Goal: Task Accomplishment & Management: Use online tool/utility

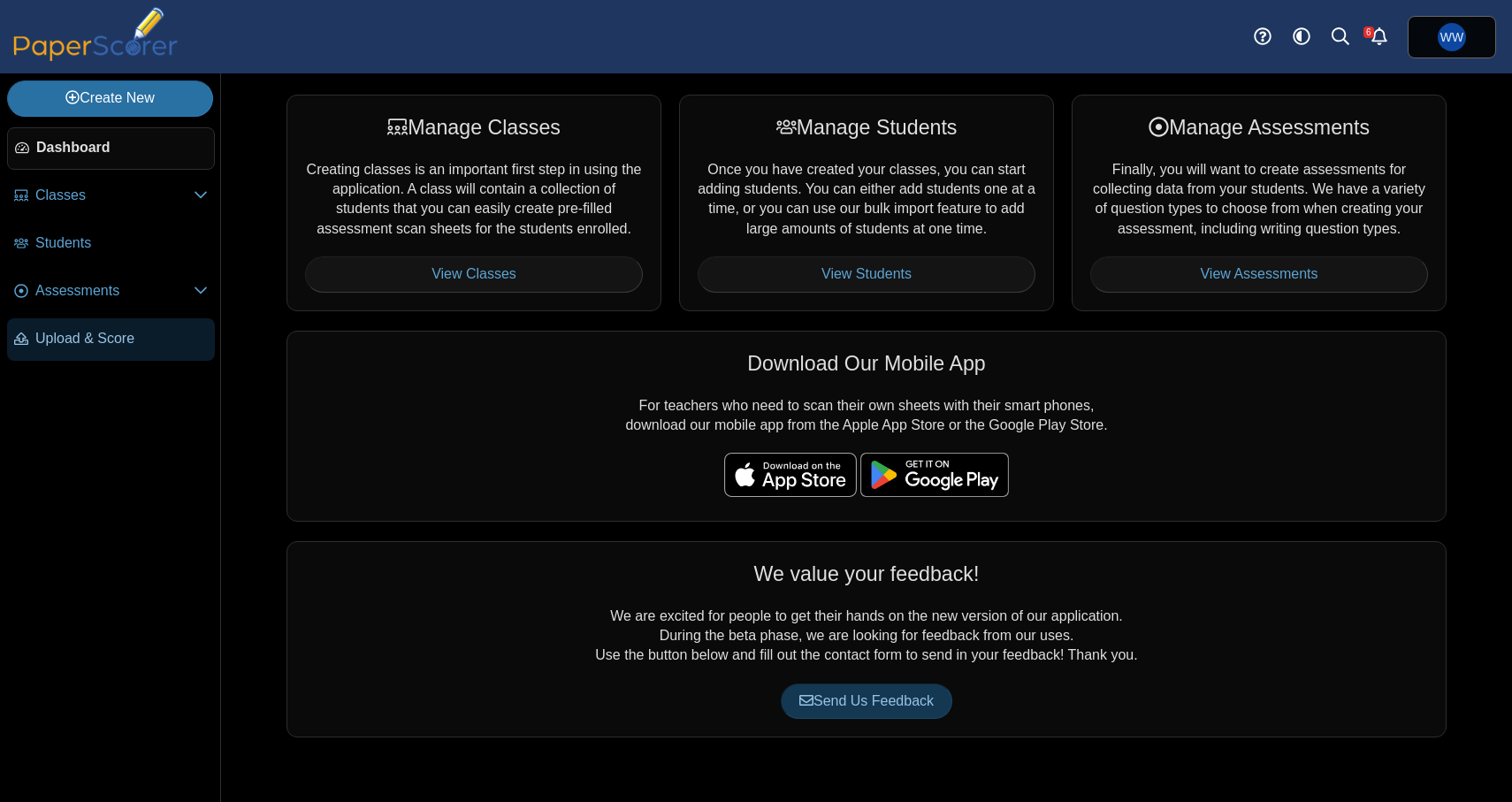
click at [111, 329] on link "Upload & Score" at bounding box center [110, 339] width 208 height 42
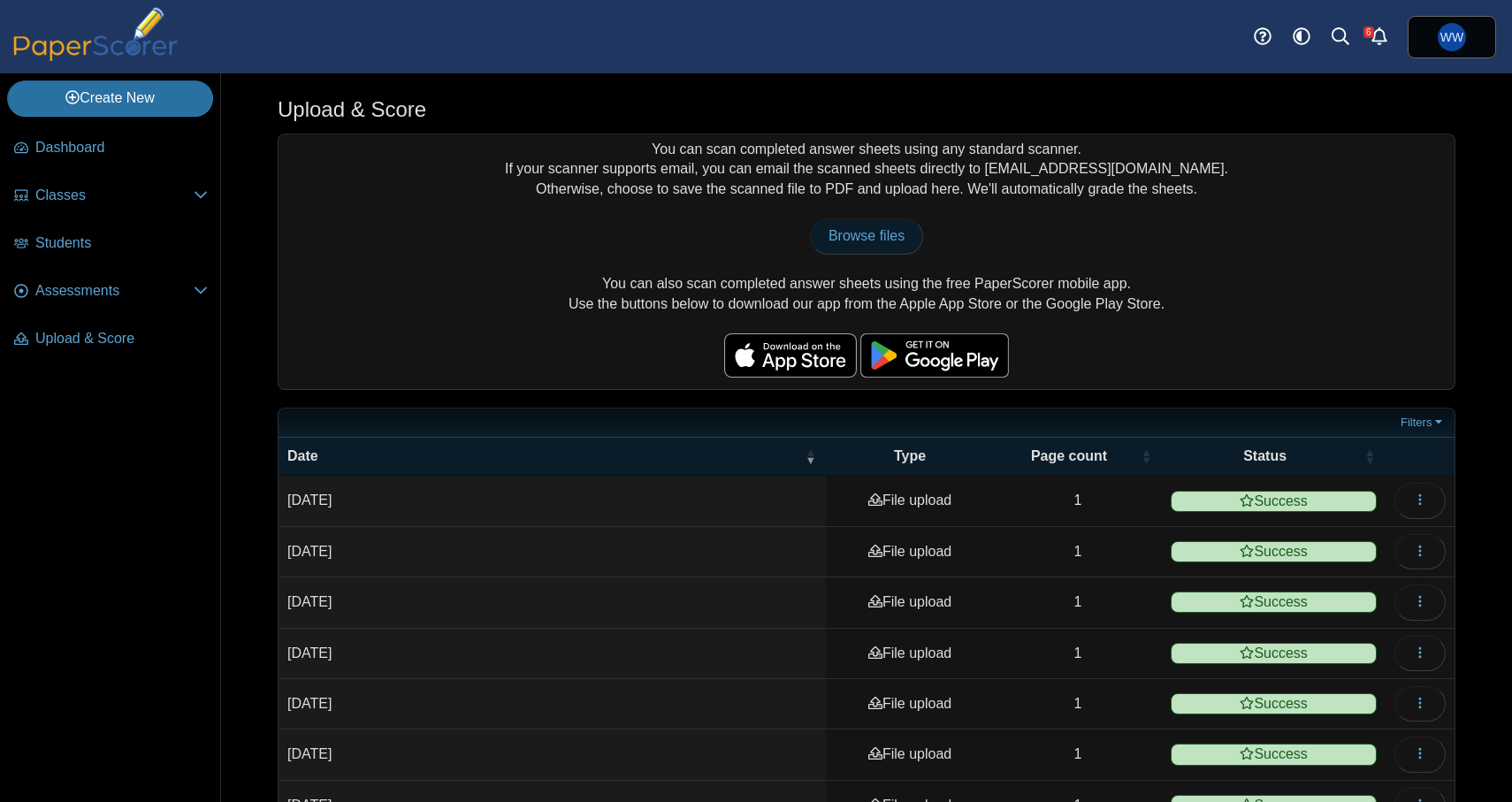
click at [859, 244] on link "Browse files" at bounding box center [866, 236] width 113 height 35
click at [89, 242] on span "Students" at bounding box center [121, 243] width 172 height 20
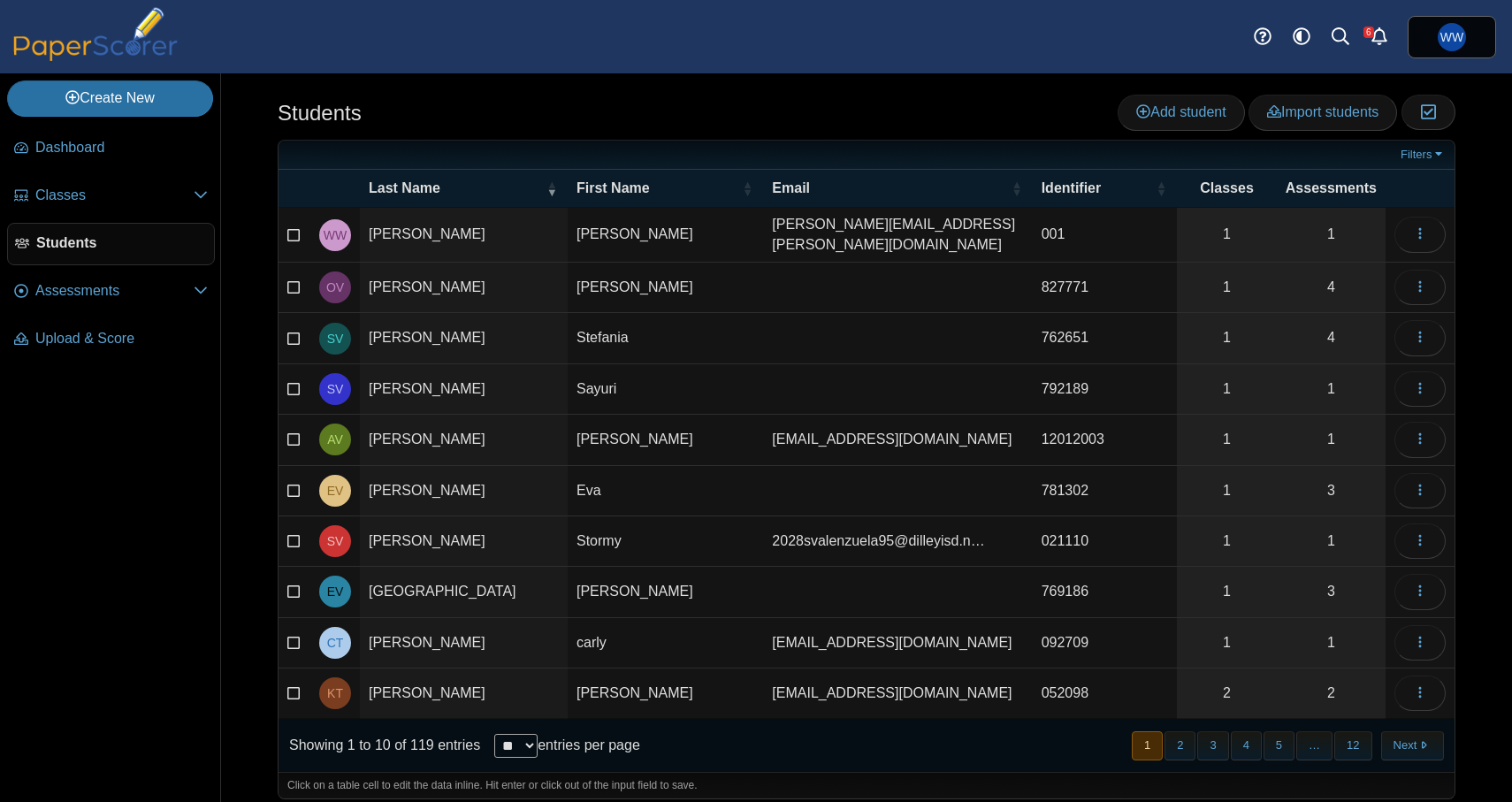
click at [70, 318] on li "Assessments Performance Bands" at bounding box center [110, 295] width 208 height 47
click at [72, 317] on li "Assessments Performance Bands" at bounding box center [110, 295] width 208 height 47
click at [87, 297] on span "Assessments" at bounding box center [114, 291] width 159 height 20
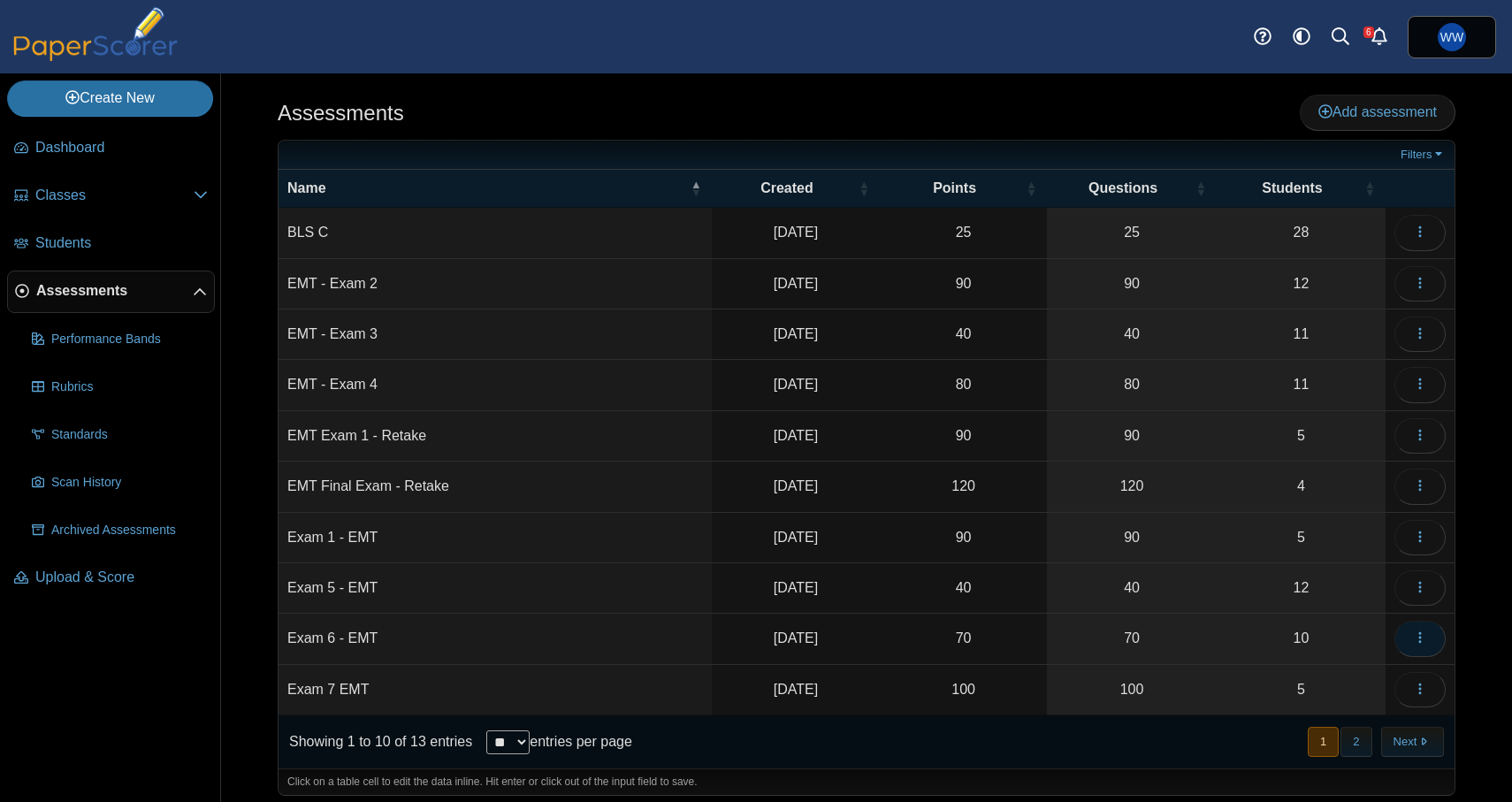
click at [1424, 631] on icon "button" at bounding box center [1420, 637] width 14 height 14
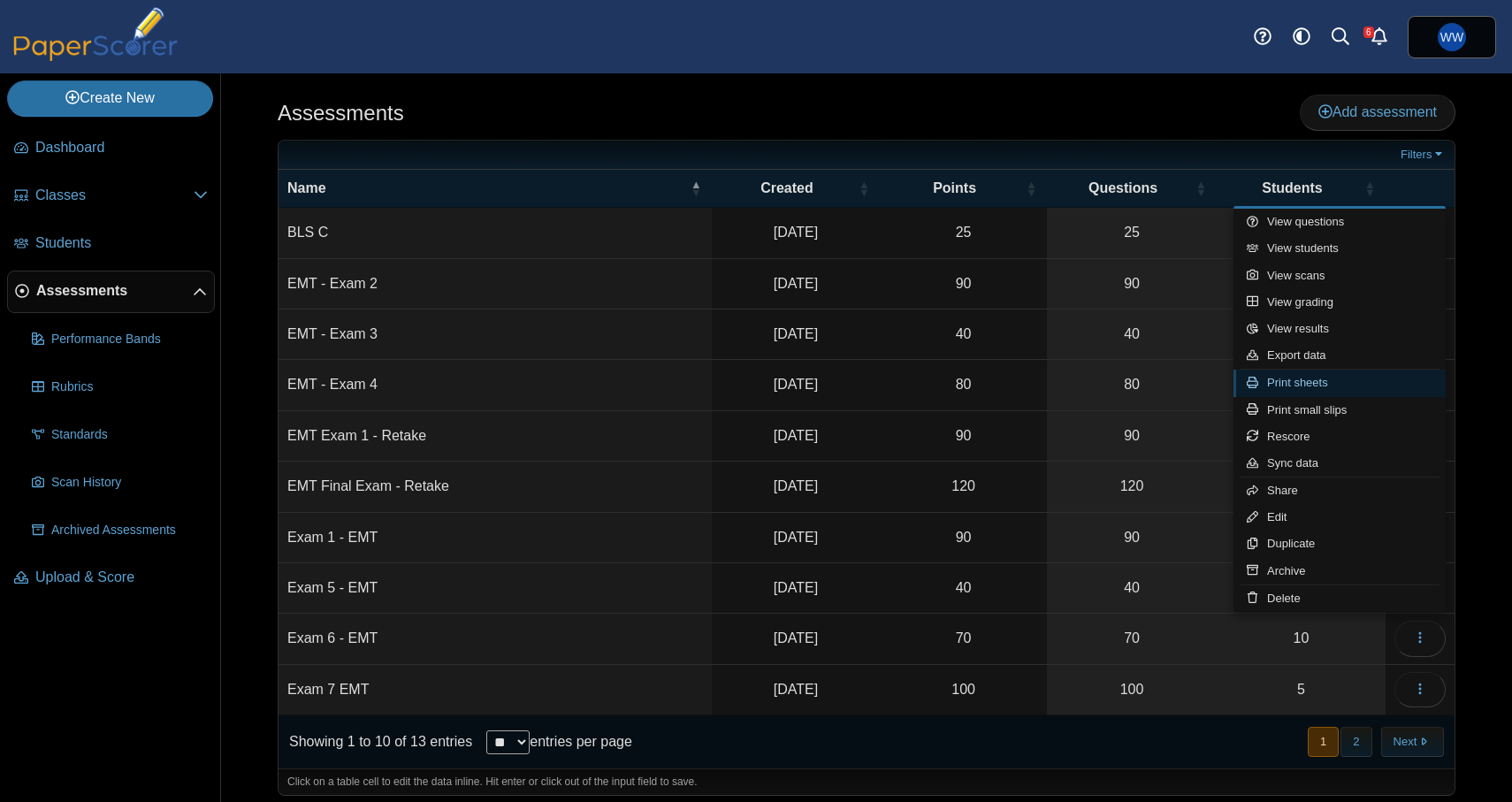
click at [1359, 382] on link "Print sheets" at bounding box center [1340, 382] width 212 height 27
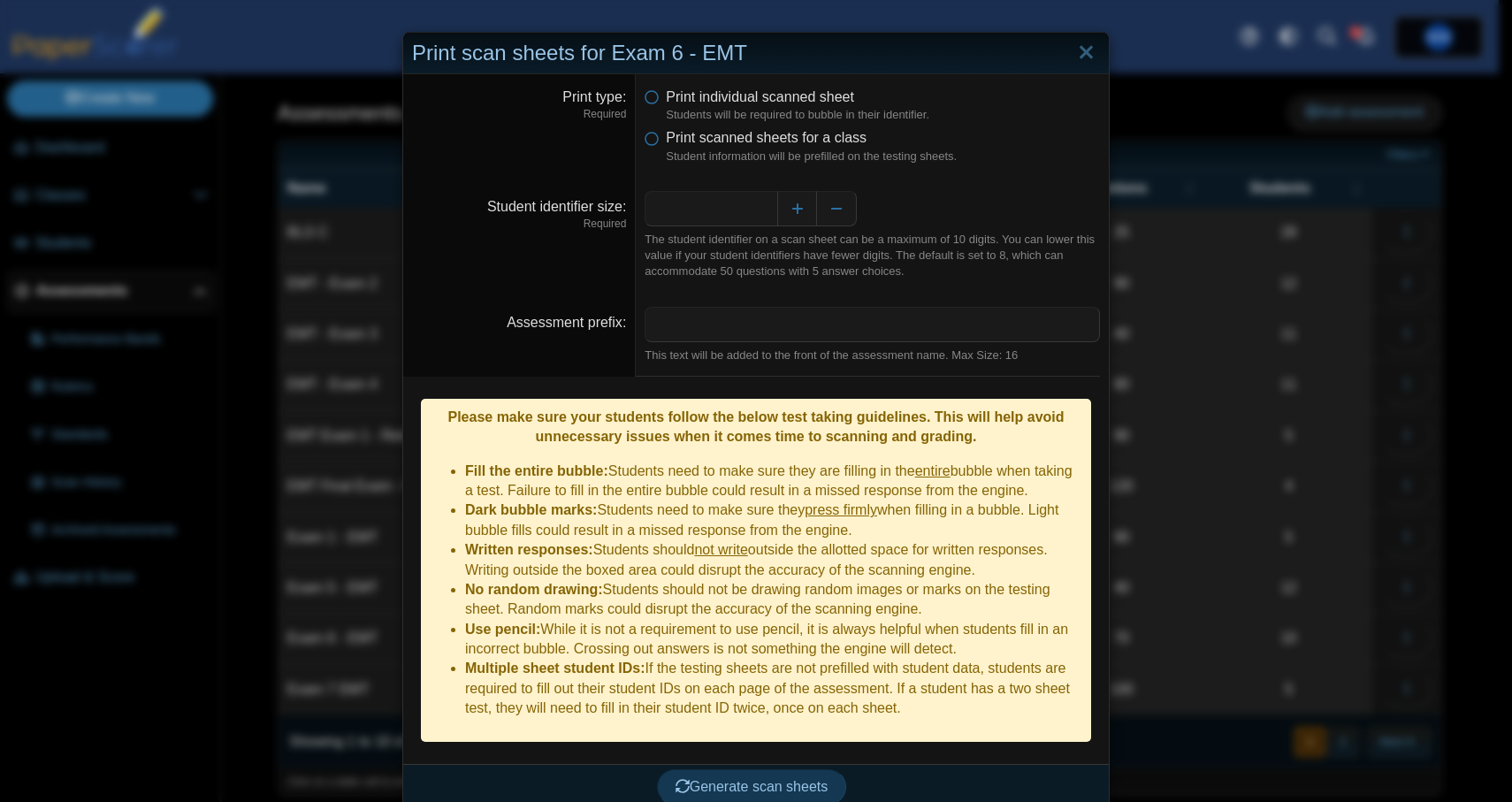
click at [702, 154] on dfn "Student information will be prefilled on the testing sheets." at bounding box center [883, 157] width 435 height 16
click at [704, 143] on span "Print scanned sheets for a class" at bounding box center [767, 137] width 201 height 15
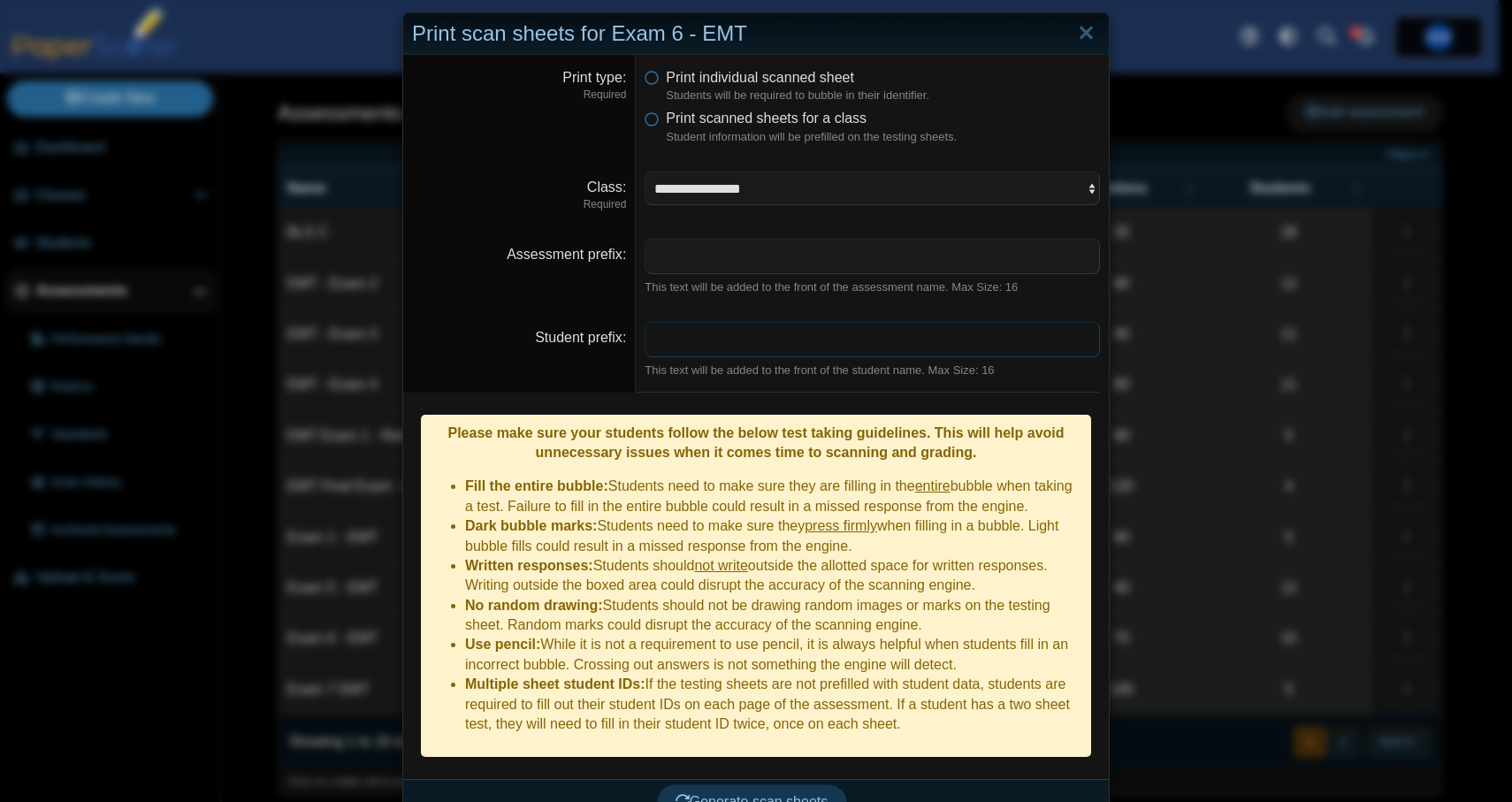
scroll to position [19, 0]
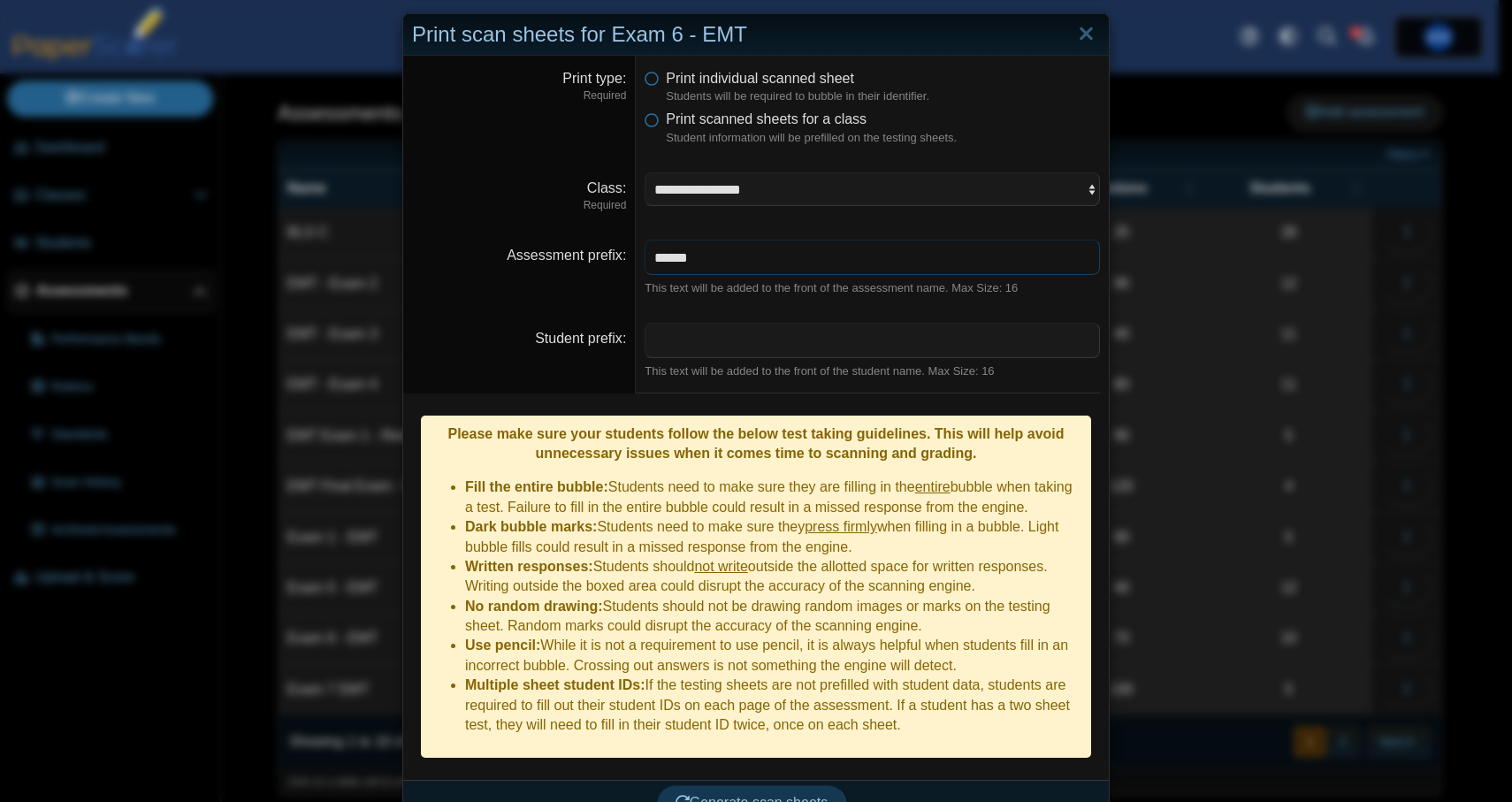
type input "******"
select select "**********"
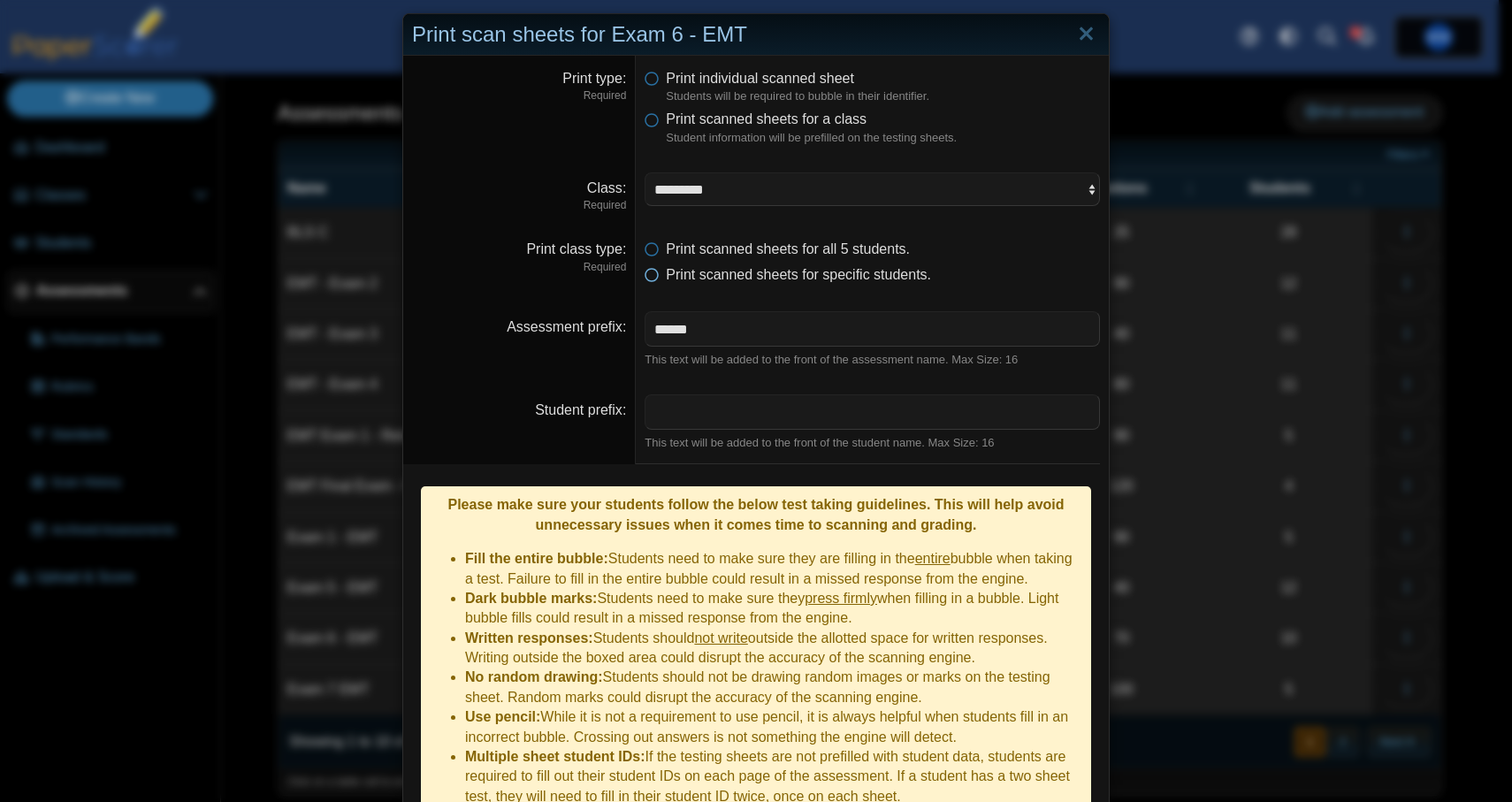
click at [752, 278] on span "Print scanned sheets for specific students." at bounding box center [798, 274] width 265 height 15
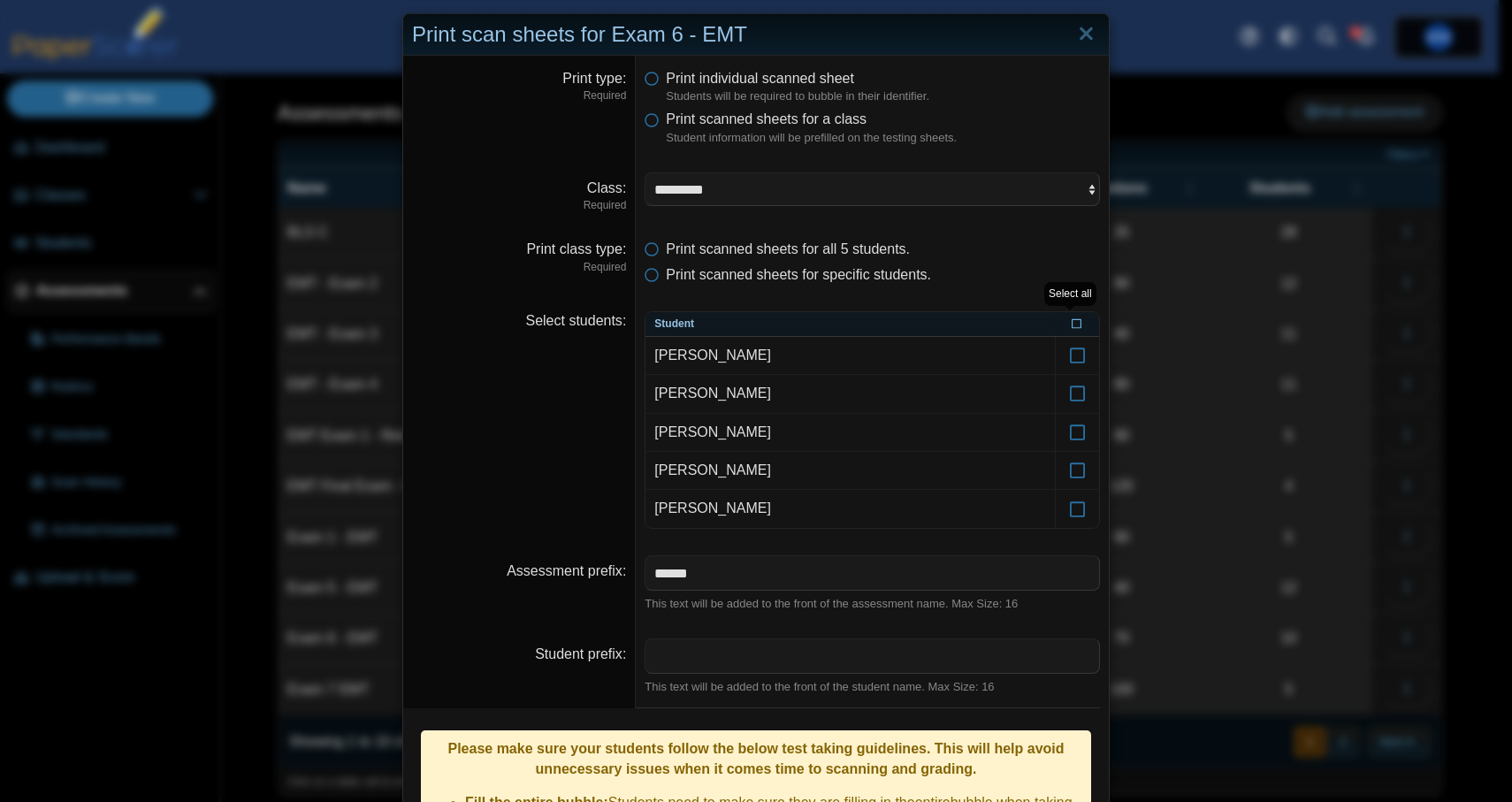
click at [1072, 317] on icon at bounding box center [1076, 322] width 11 height 10
click at [1072, 329] on th at bounding box center [1076, 324] width 44 height 25
click at [1074, 356] on icon at bounding box center [1078, 348] width 18 height 16
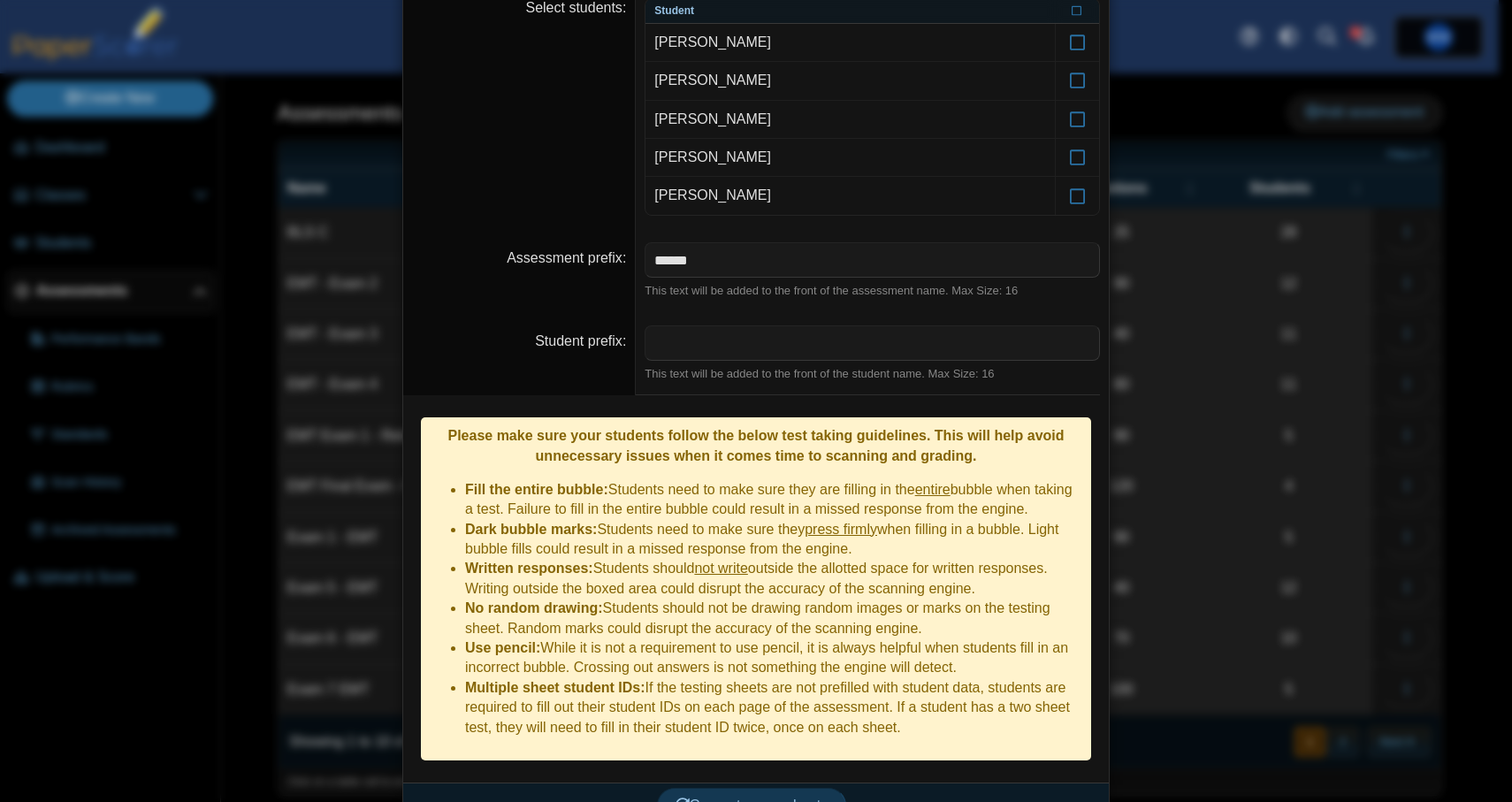
scroll to position [331, 0]
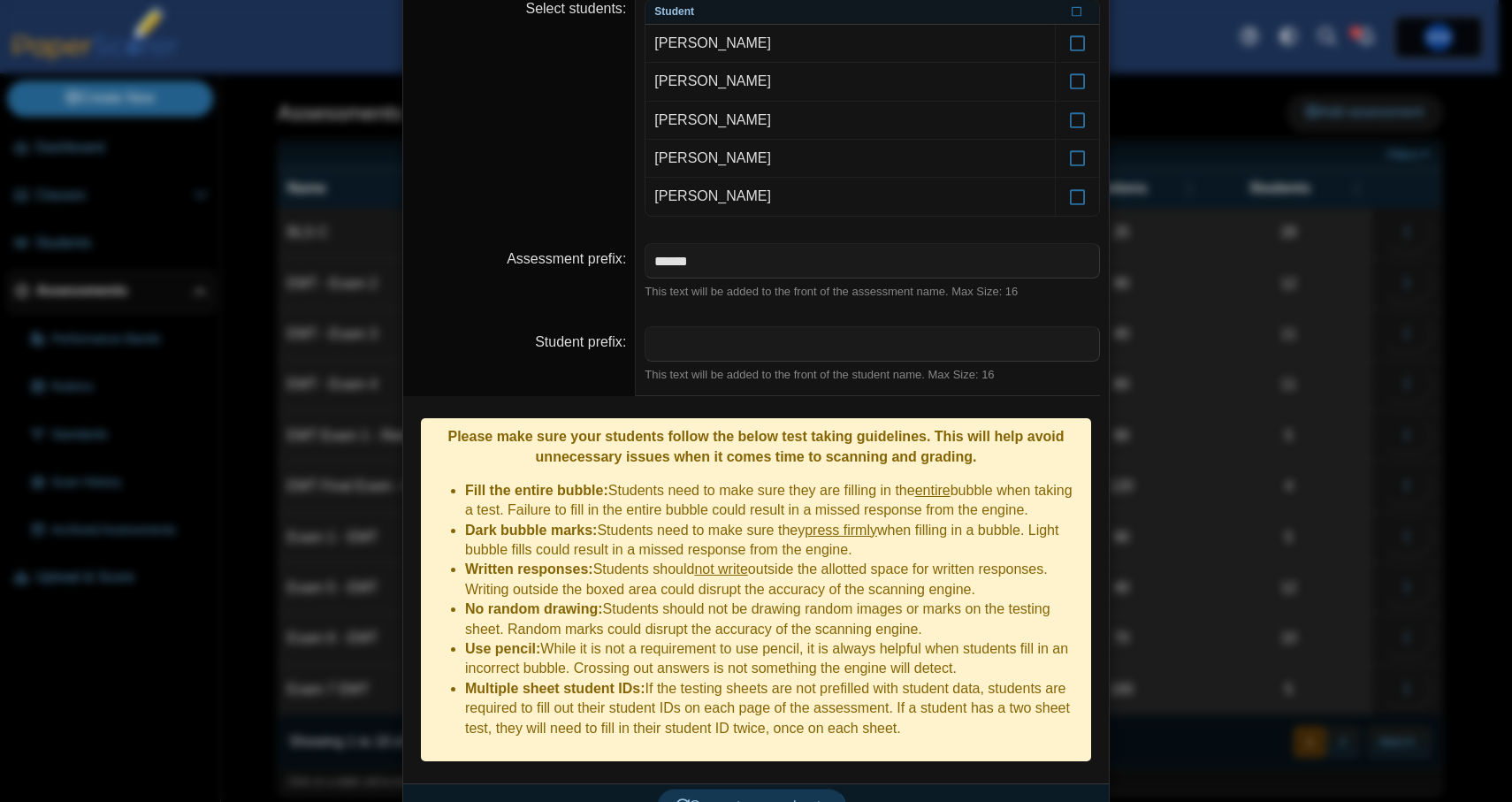
click at [811, 788] on div "Generate scan sheets" at bounding box center [751, 806] width 697 height 46
click at [811, 788] on button "Generate scan sheets" at bounding box center [752, 806] width 190 height 35
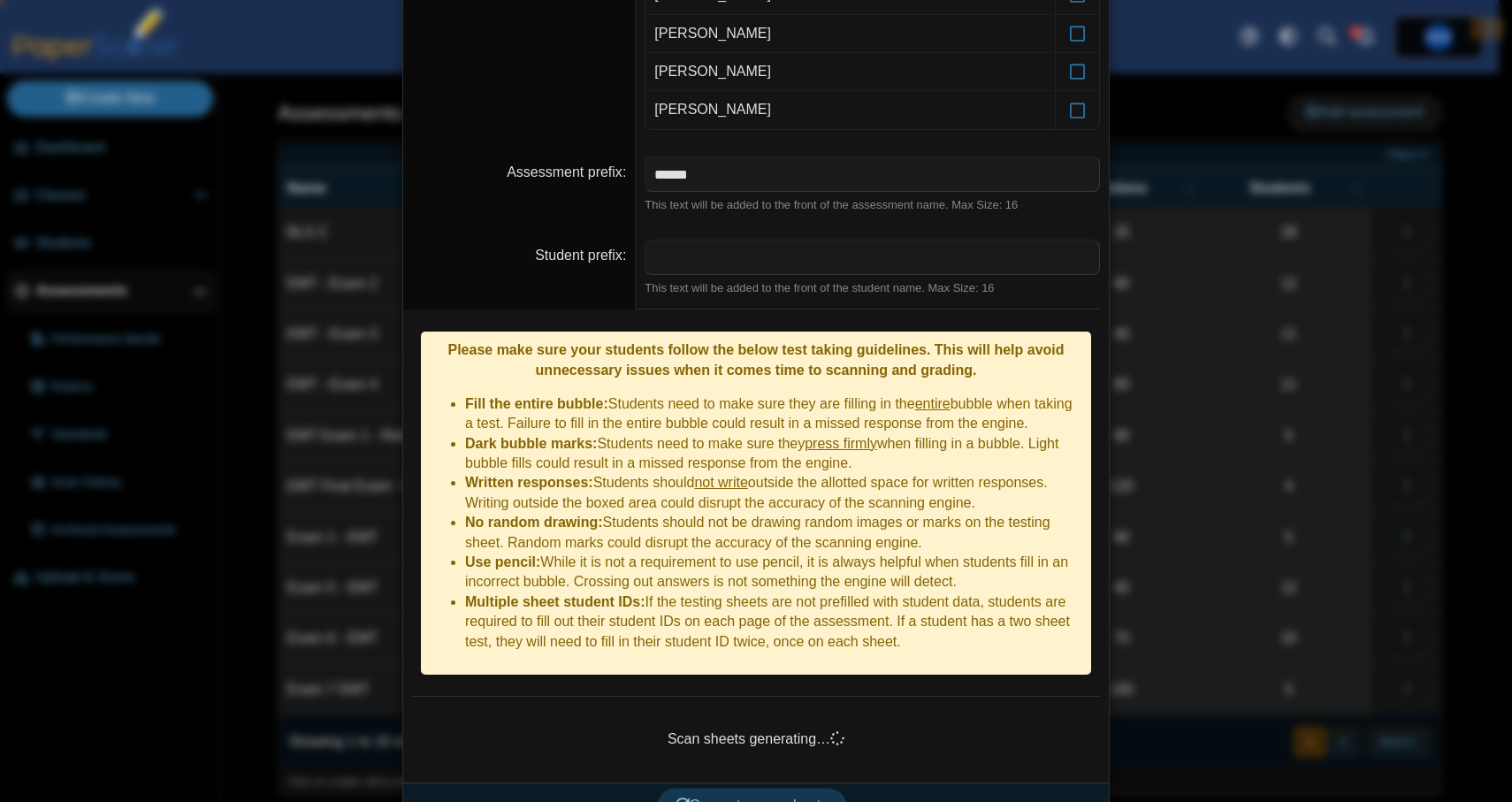
scroll to position [416, 0]
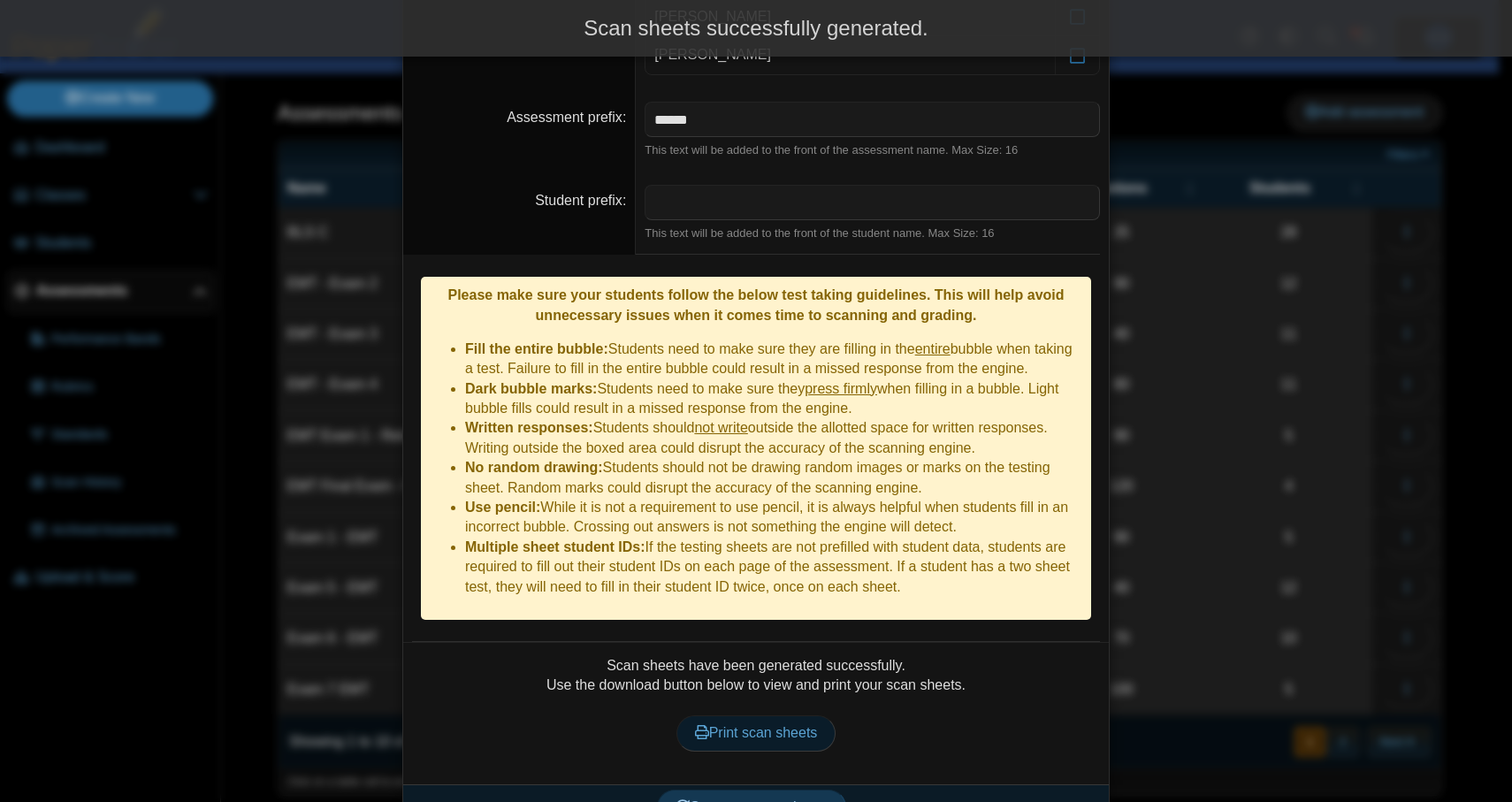
click at [707, 715] on link "Print scan sheets" at bounding box center [756, 733] width 160 height 35
